Goal: Navigation & Orientation: Find specific page/section

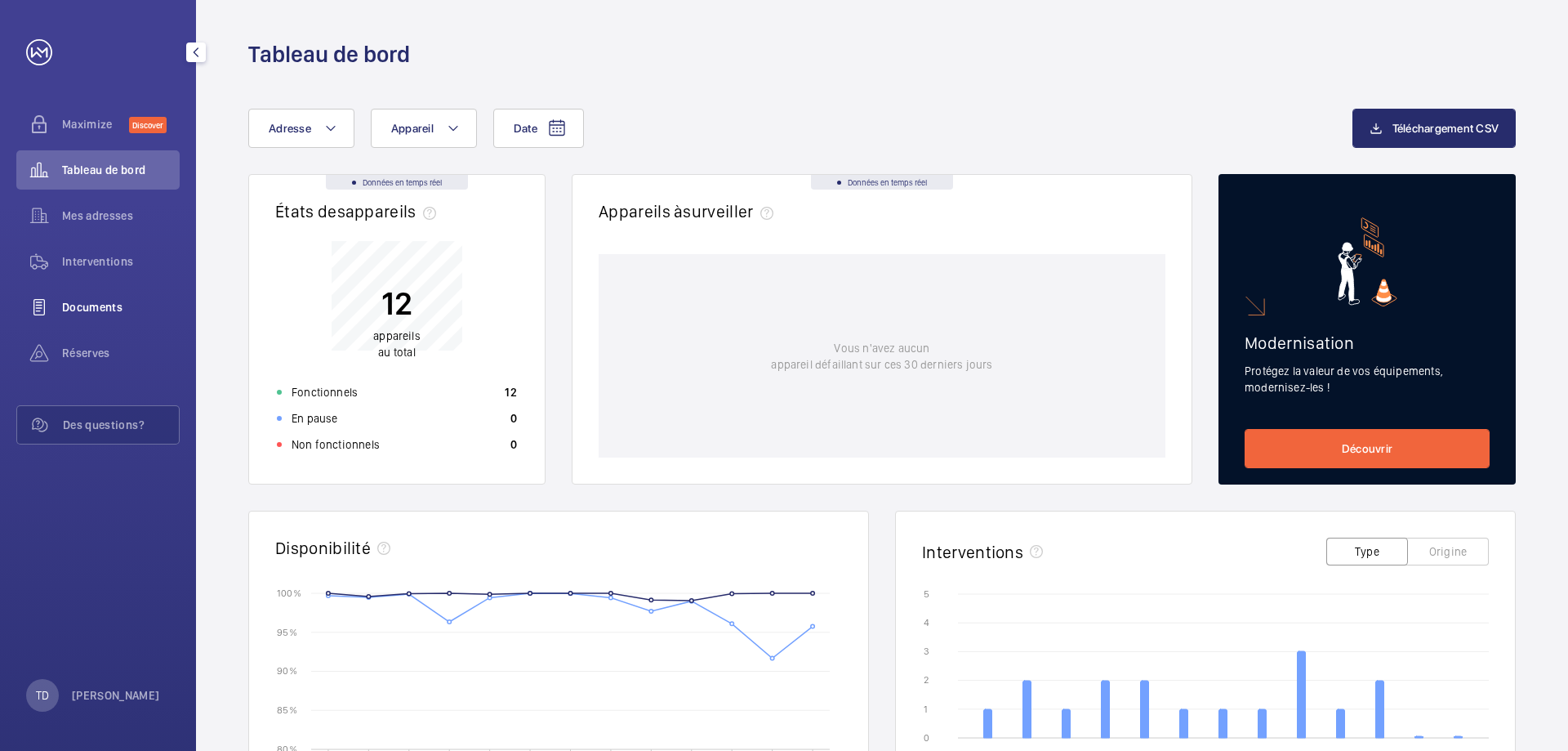
click at [100, 309] on span "Documents" at bounding box center [120, 307] width 117 height 16
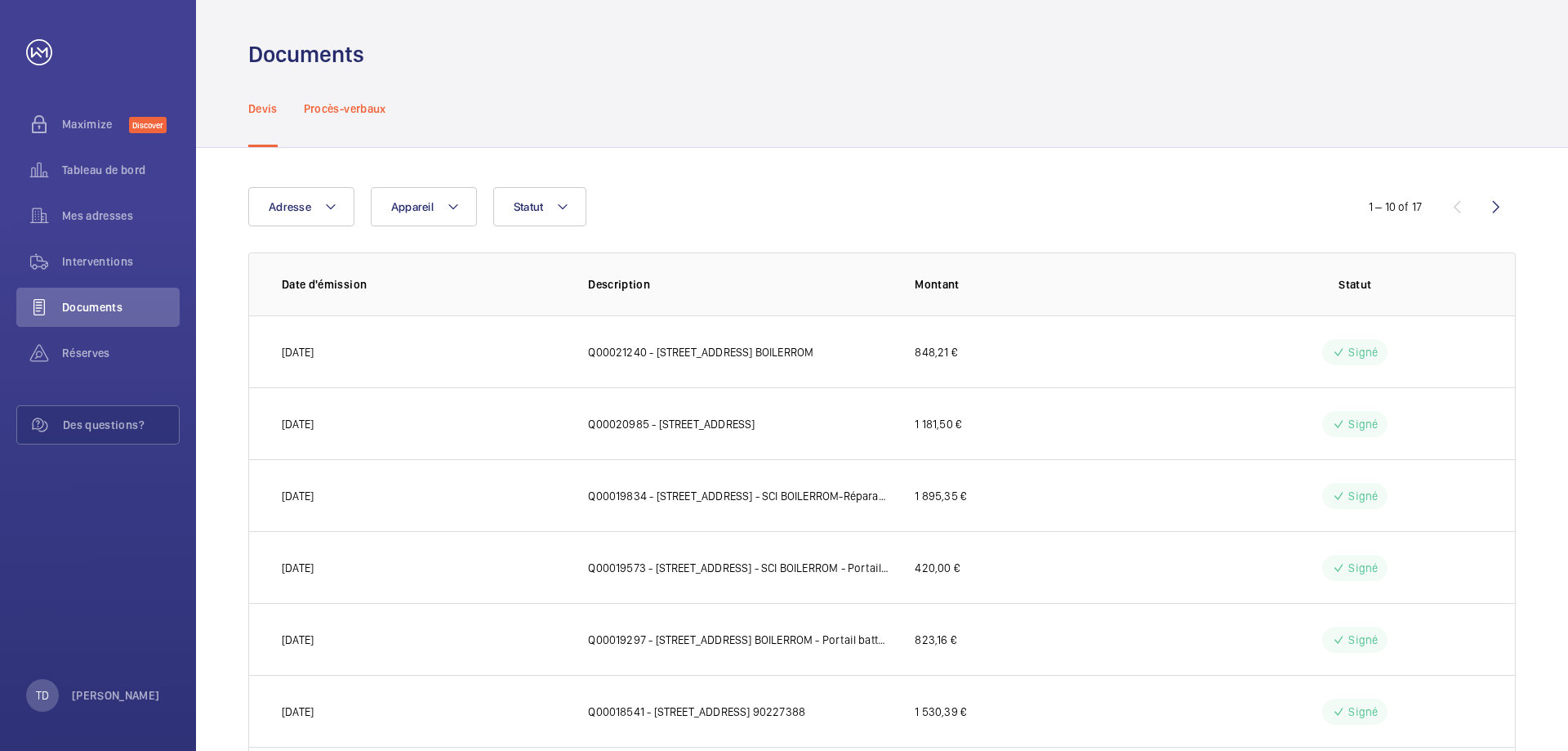
click at [334, 118] on div "Procès-verbaux" at bounding box center [345, 108] width 83 height 78
